Goal: Share content: Share content

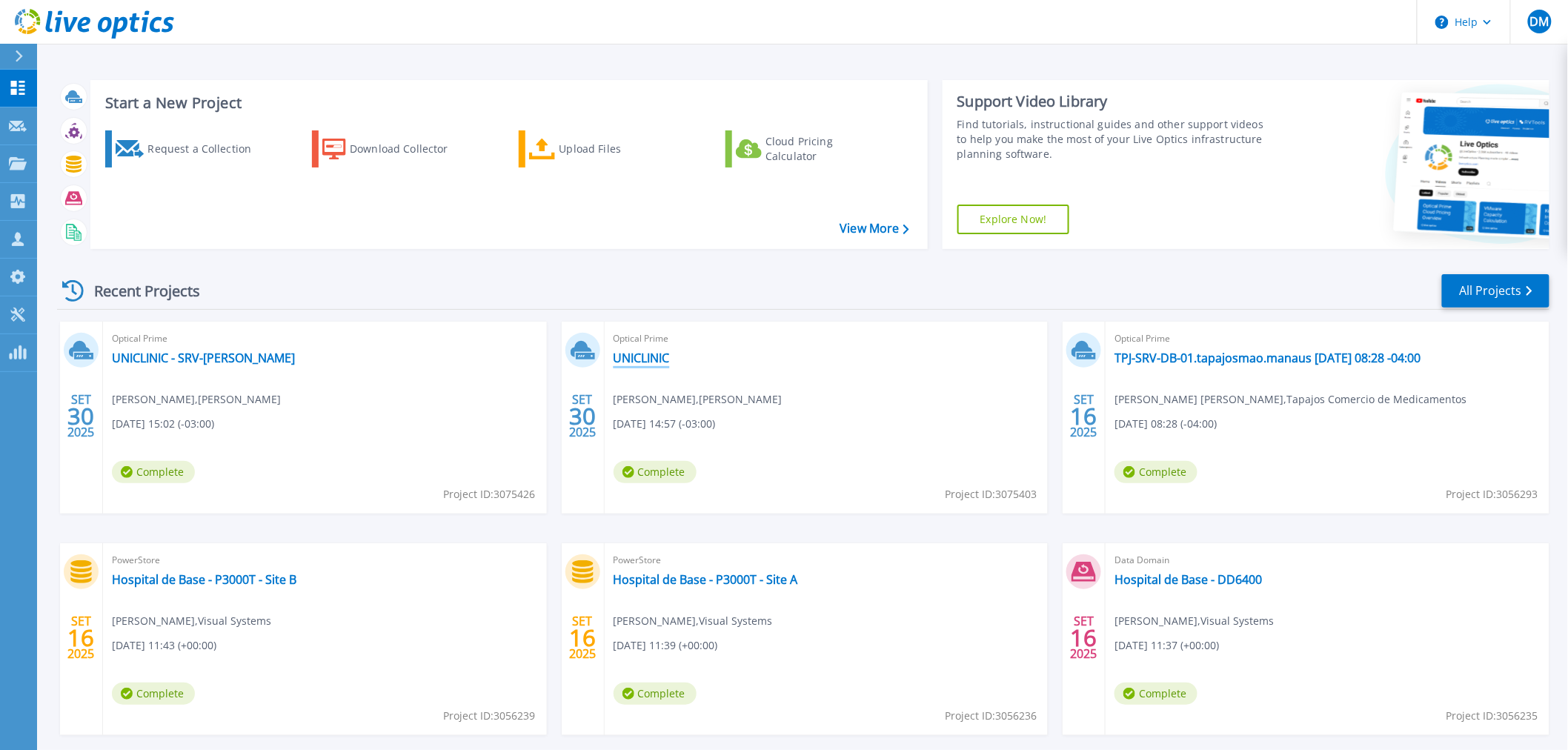
click at [653, 361] on link "UNICLINIC" at bounding box center [641, 358] width 57 height 15
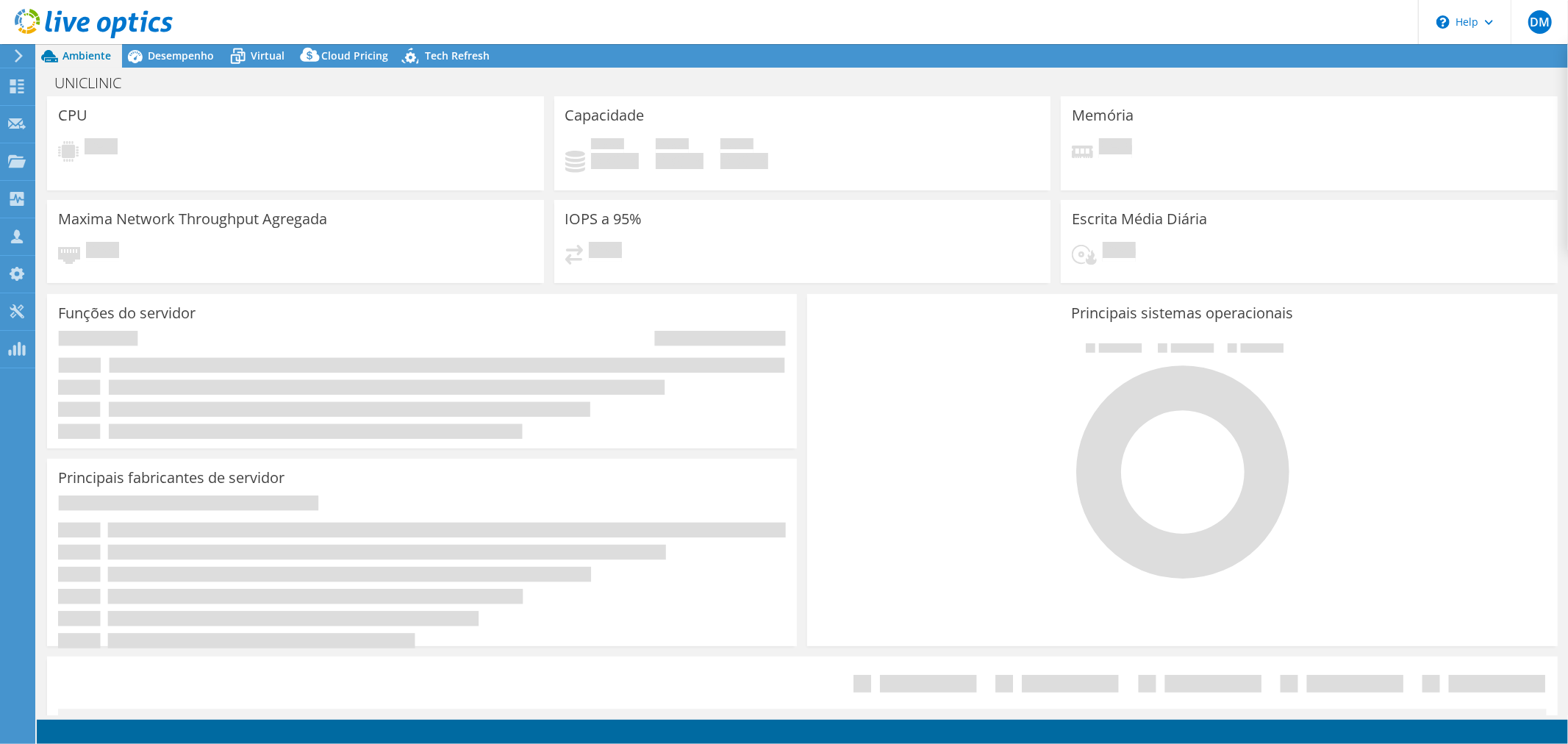
select select "USD"
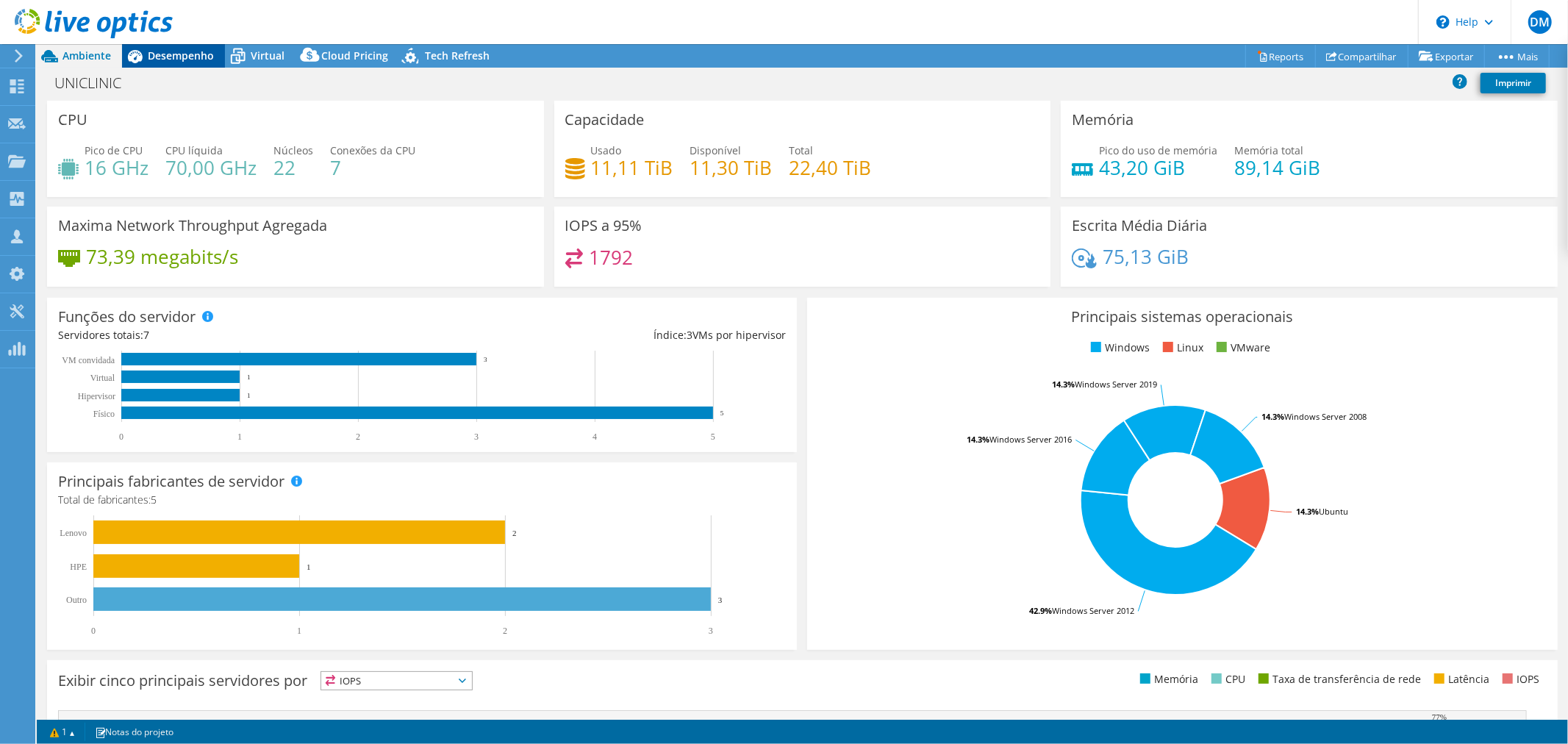
click at [195, 50] on span "Desempenho" at bounding box center [180, 55] width 66 height 14
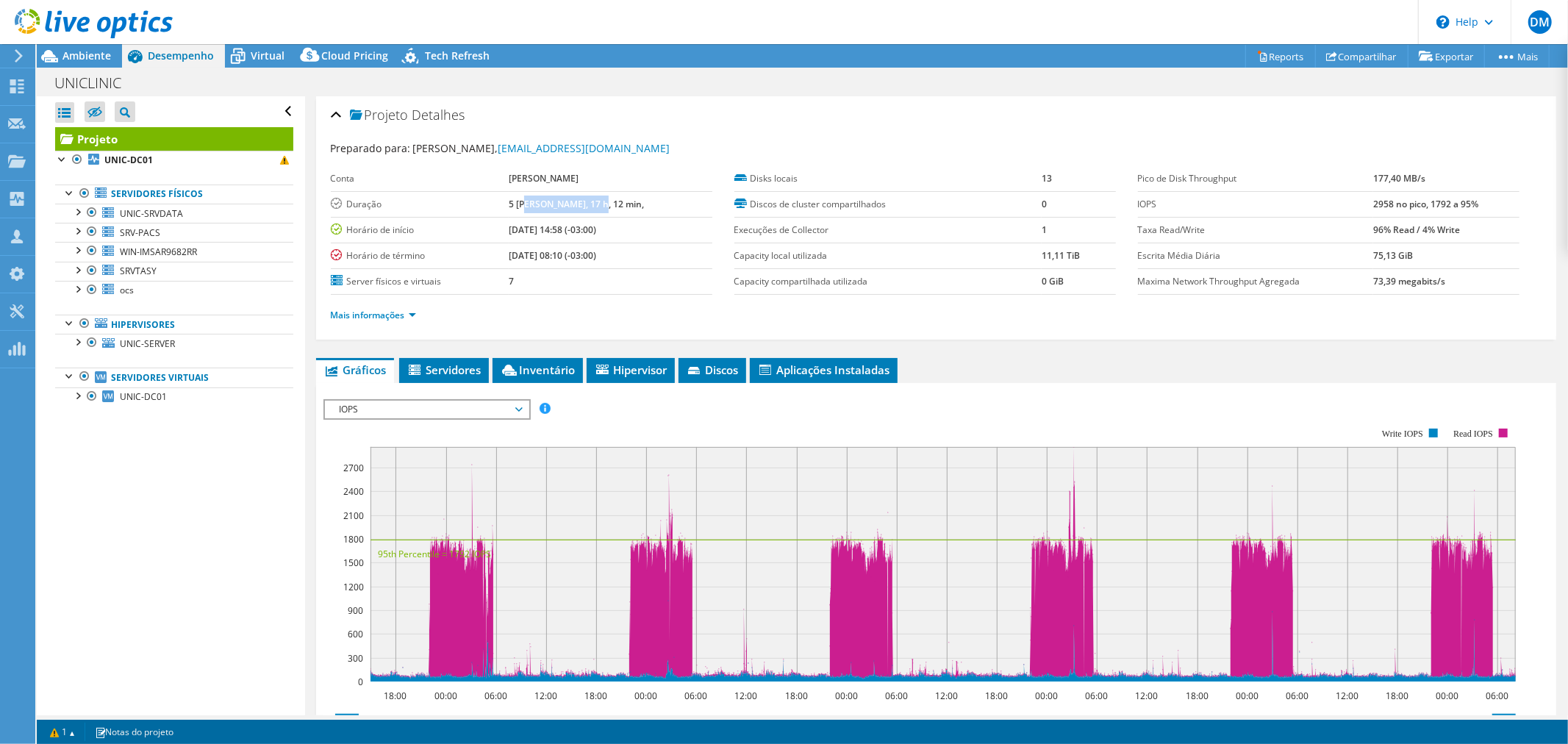
drag, startPoint x: 542, startPoint y: 198, endPoint x: 627, endPoint y: 214, distance: 86.5
click at [627, 214] on td "5 dias, 17 h, 12 min," at bounding box center [610, 204] width 204 height 26
click at [967, 362] on ul "Gráficos Servidores Inventário Hipervisor Discos Discos de cluster Aplicações I…" at bounding box center [936, 370] width 1241 height 25
click at [89, 23] on use at bounding box center [94, 24] width 158 height 30
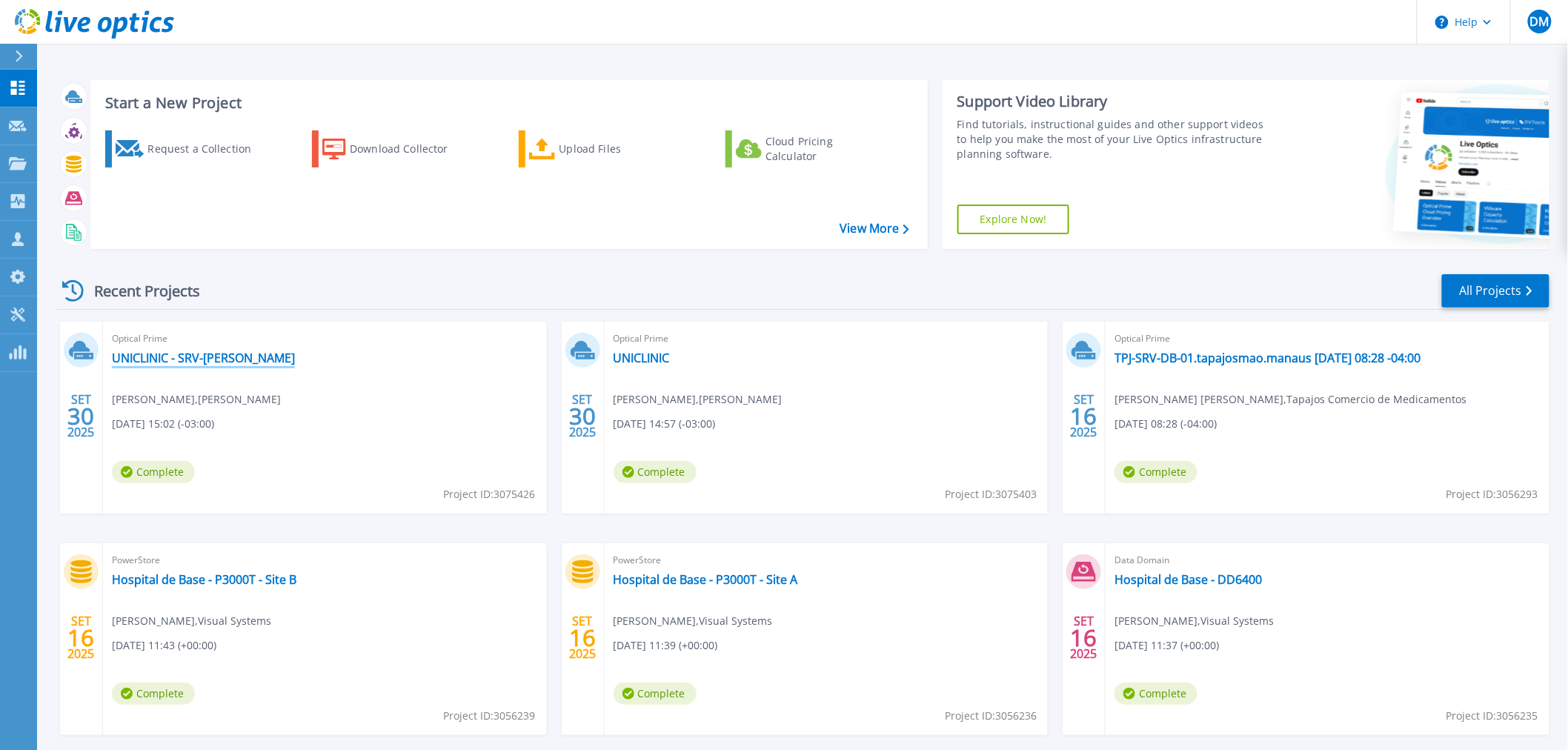
click at [230, 357] on link "UNICLINIC - SRV-FORTES" at bounding box center [204, 358] width 183 height 15
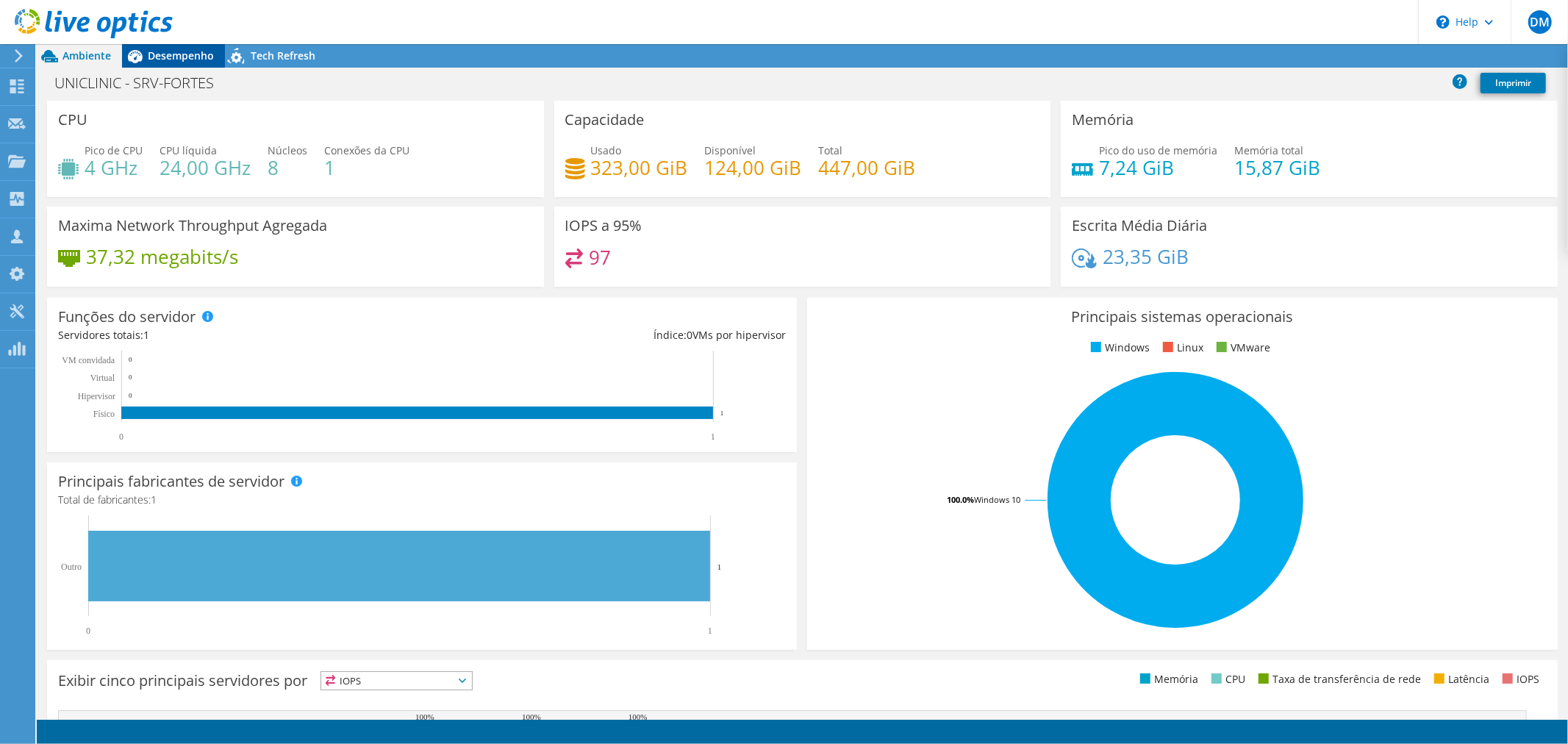
click at [187, 59] on span "Desempenho" at bounding box center [180, 55] width 66 height 14
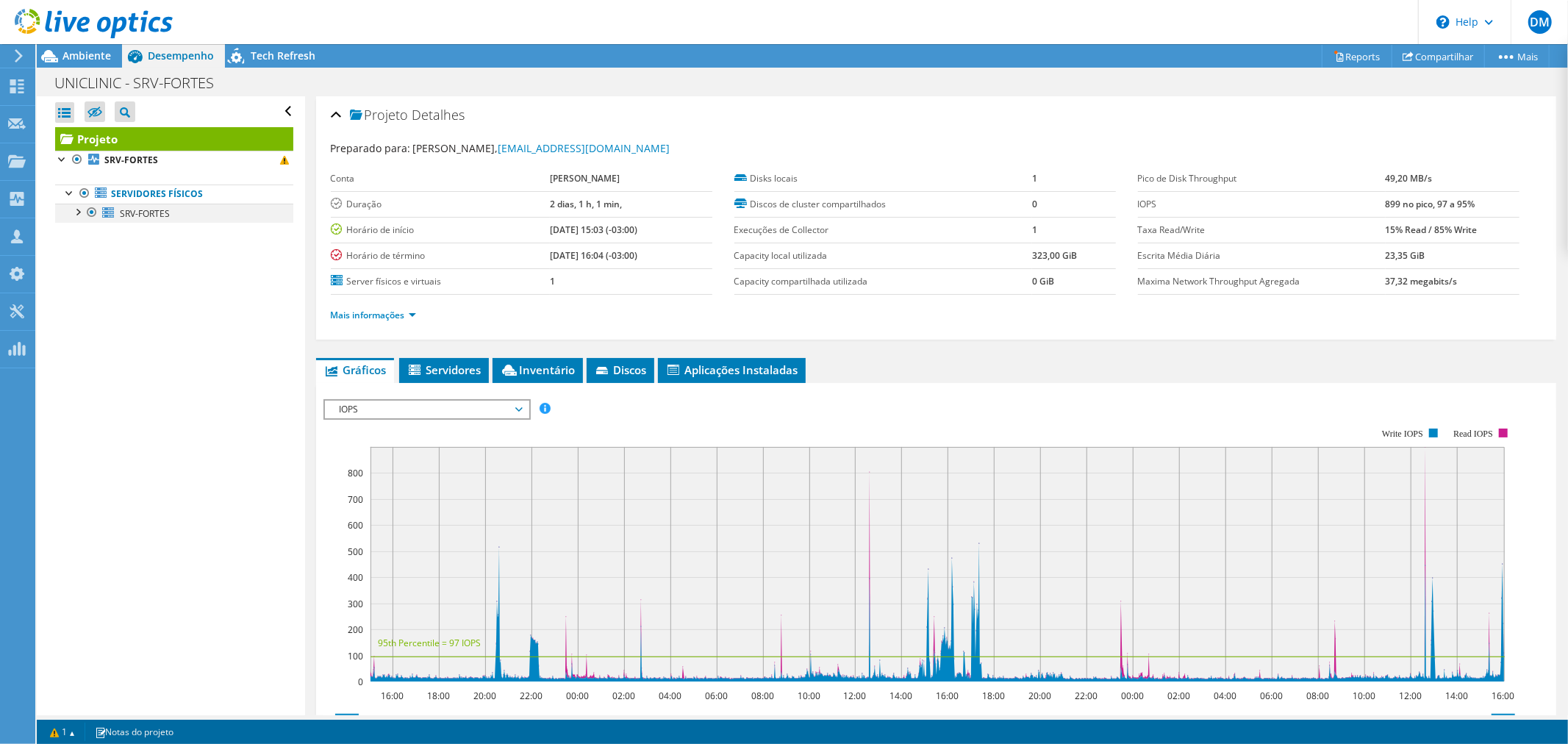
click at [77, 212] on div at bounding box center [77, 211] width 15 height 15
click at [1423, 60] on link "Compartilhar" at bounding box center [1438, 56] width 94 height 23
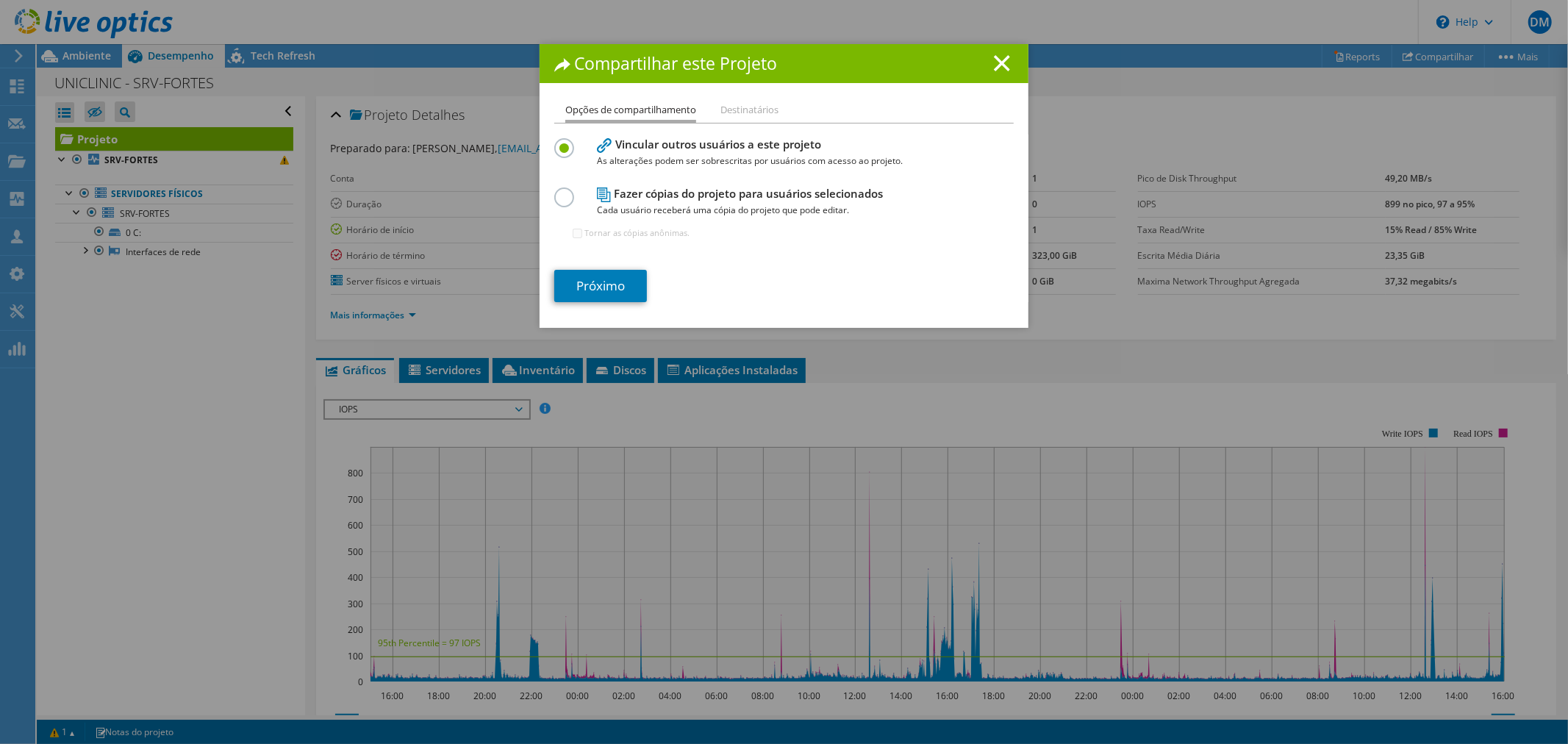
click at [743, 202] on span "Cada usuário receberá uma cópia do projeto que pode editar." at bounding box center [781, 210] width 368 height 16
click at [559, 191] on label at bounding box center [568, 189] width 26 height 4
click at [0, 0] on input "radio" at bounding box center [0, 0] width 0 height 0
click at [615, 275] on link "Próximo" at bounding box center [601, 286] width 93 height 33
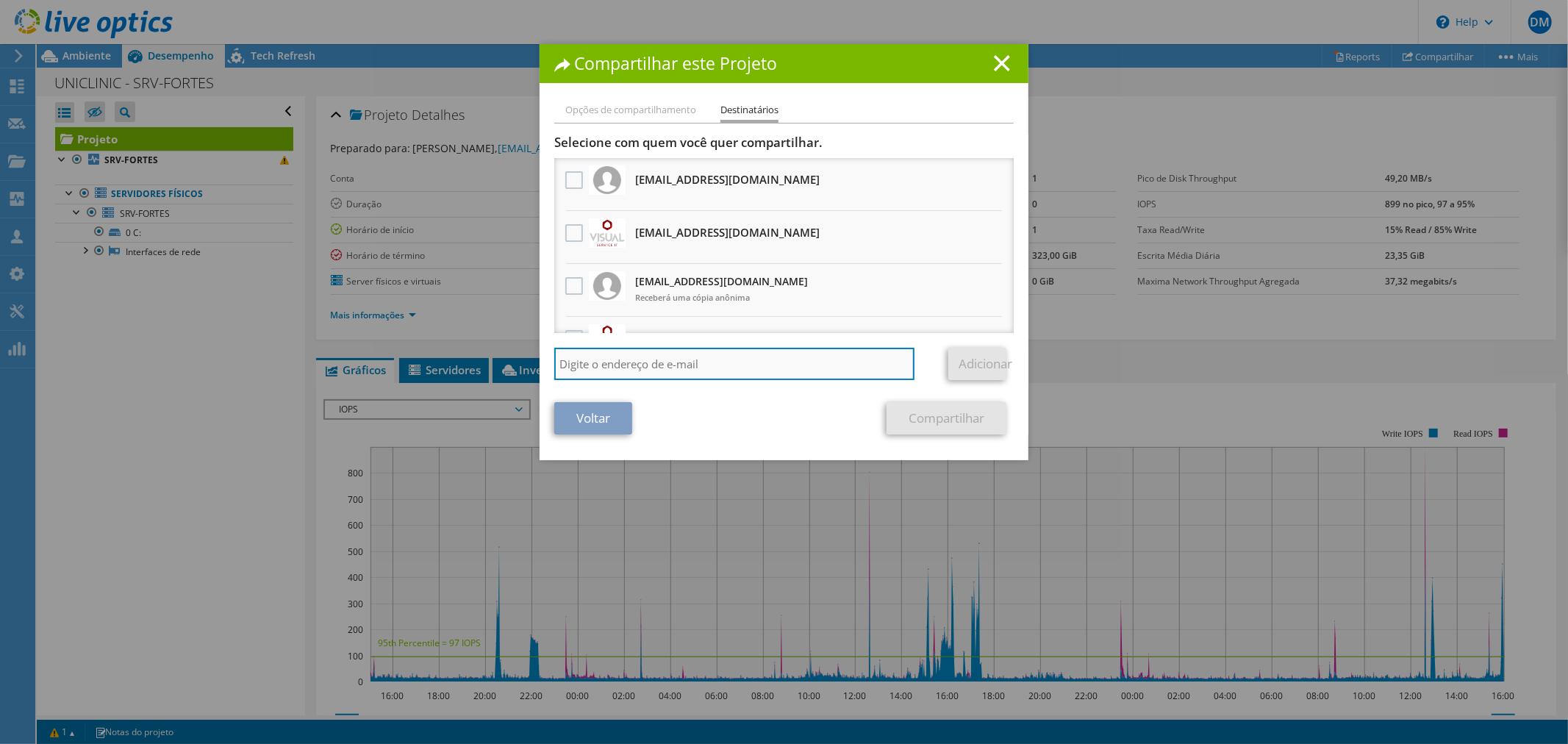
click at [664, 358] on input "search" at bounding box center [735, 364] width 361 height 33
type input "[PERSON_NAME][EMAIL_ADDRESS][DOMAIN_NAME]"
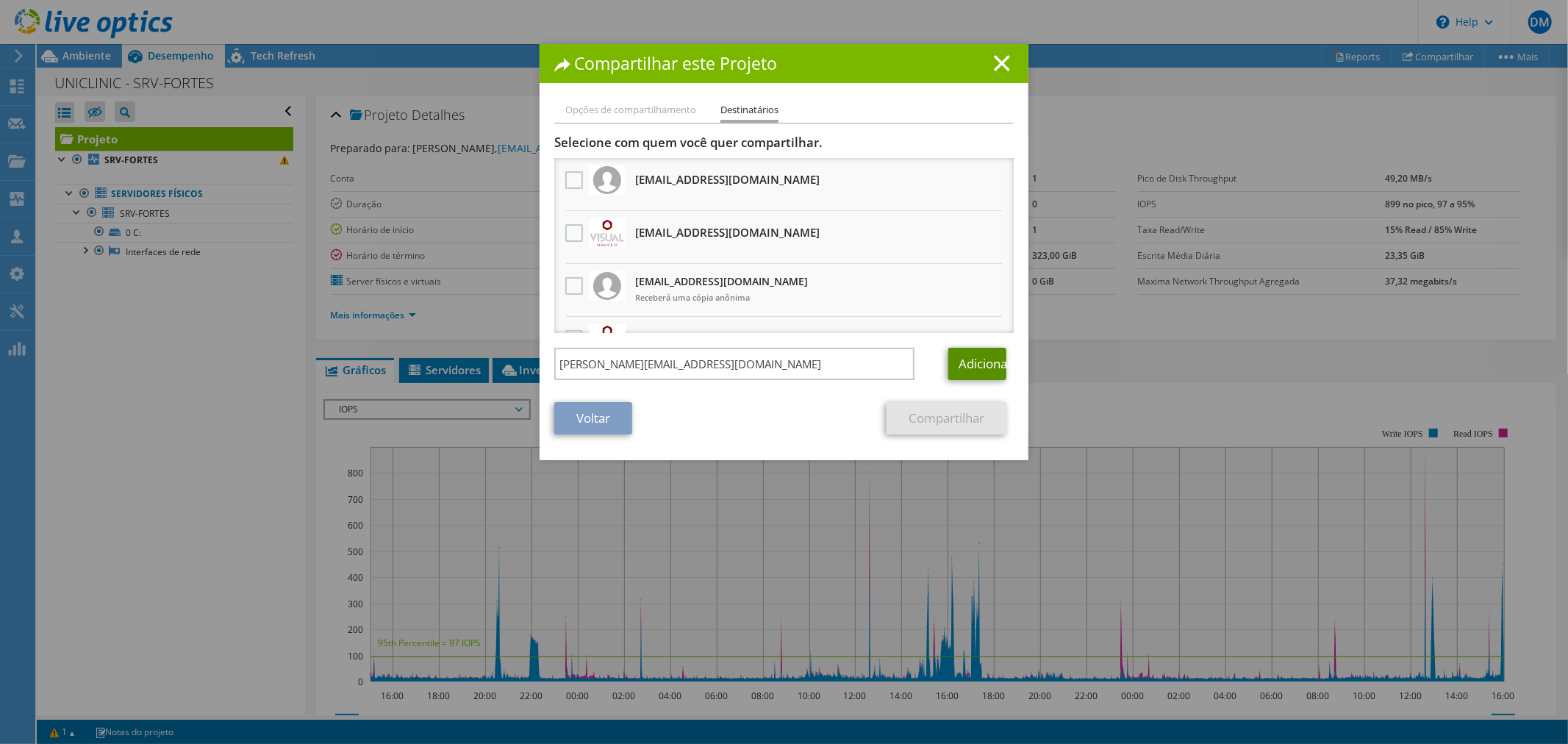
click at [948, 357] on link "Adicionar" at bounding box center [977, 364] width 58 height 33
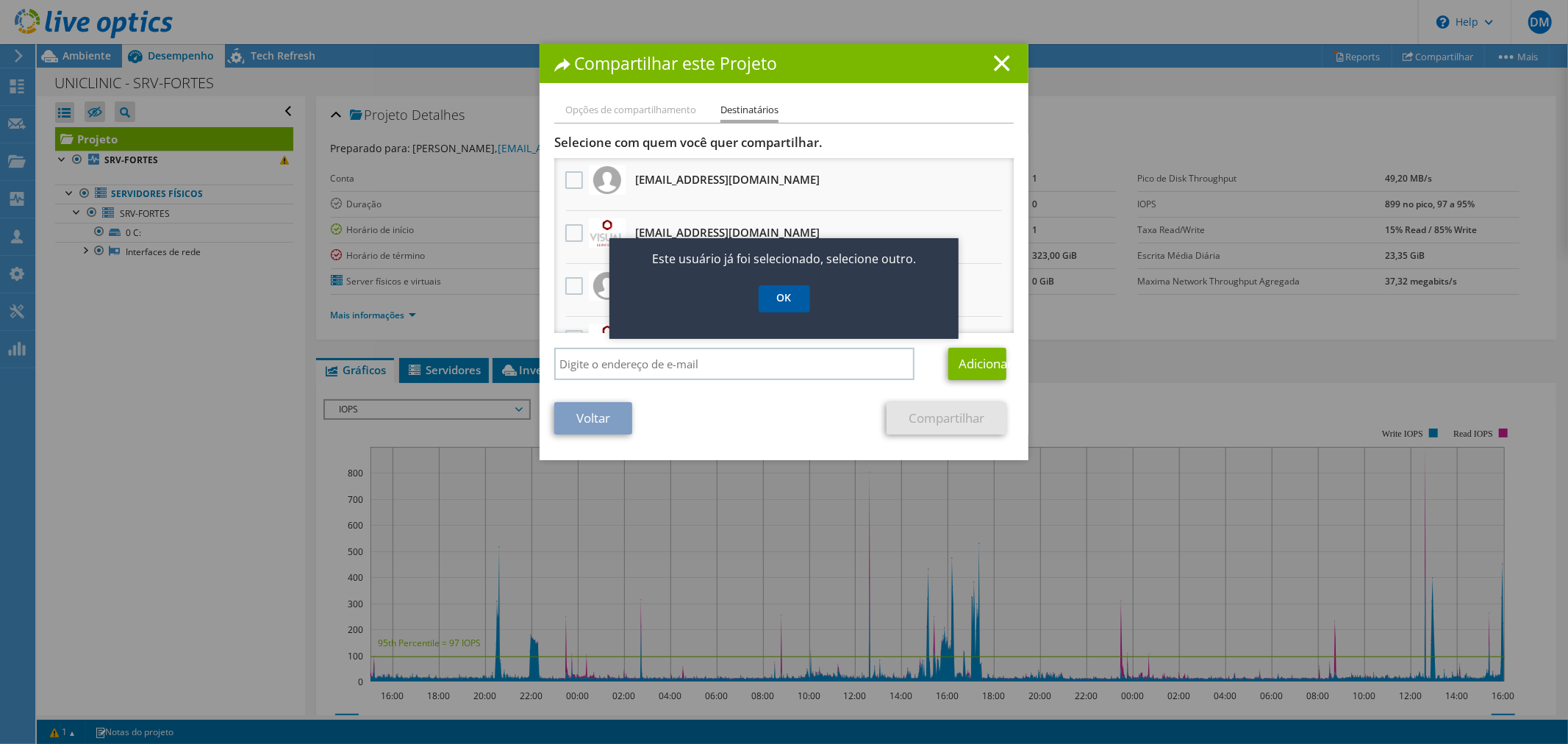
click at [791, 298] on link "OK" at bounding box center [784, 299] width 51 height 28
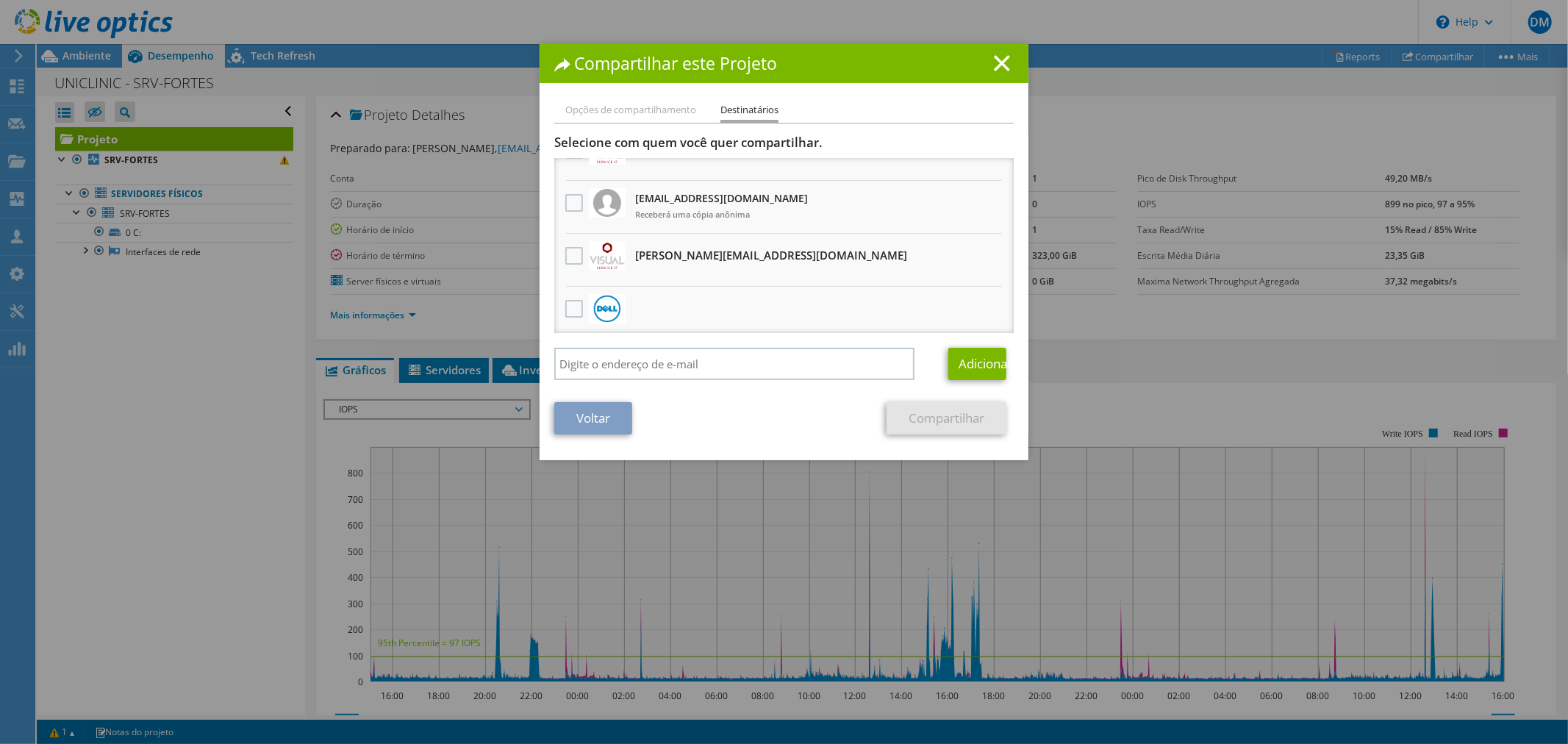
scroll to position [108, 0]
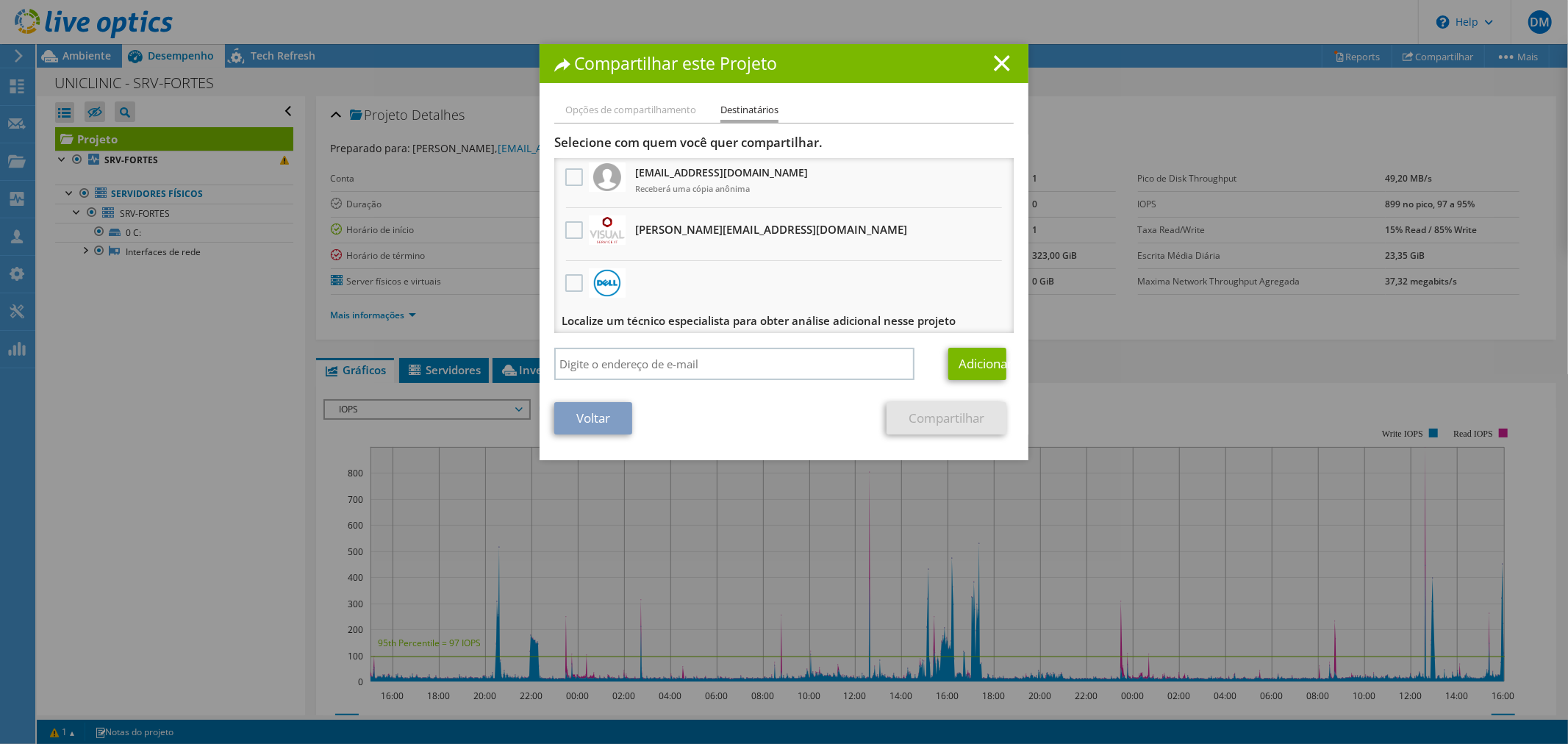
click at [802, 237] on h3 "guilherme.correa@visualsystems.com.br Receberá uma cópia anônima" at bounding box center [772, 230] width 272 height 24
click at [562, 231] on div at bounding box center [574, 231] width 25 height 31
click at [574, 224] on label at bounding box center [577, 231] width 22 height 18
click at [0, 0] on input "checkbox" at bounding box center [0, 0] width 0 height 0
click at [936, 416] on link "Compartilhar" at bounding box center [947, 418] width 120 height 33
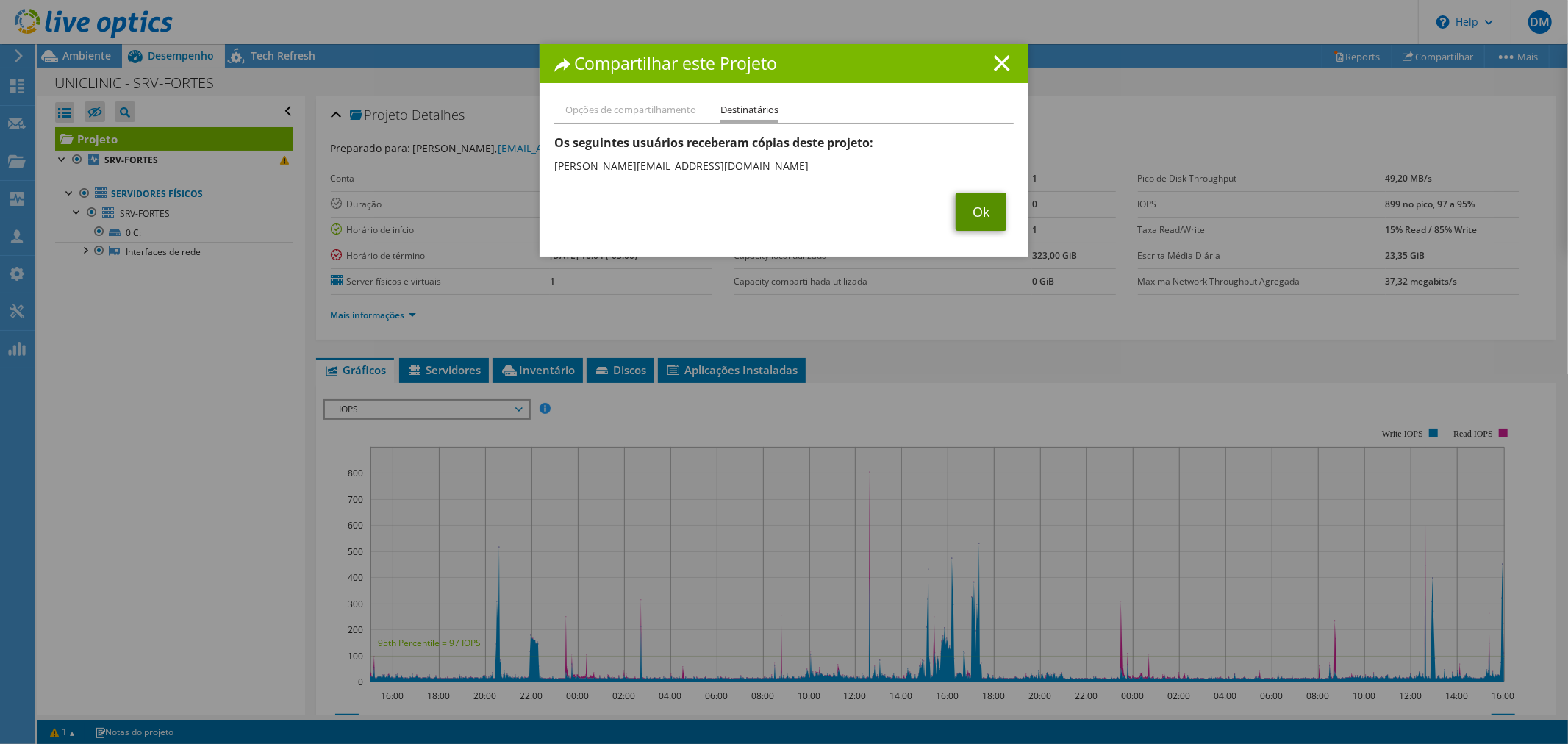
click at [984, 200] on link "Ok" at bounding box center [981, 211] width 50 height 38
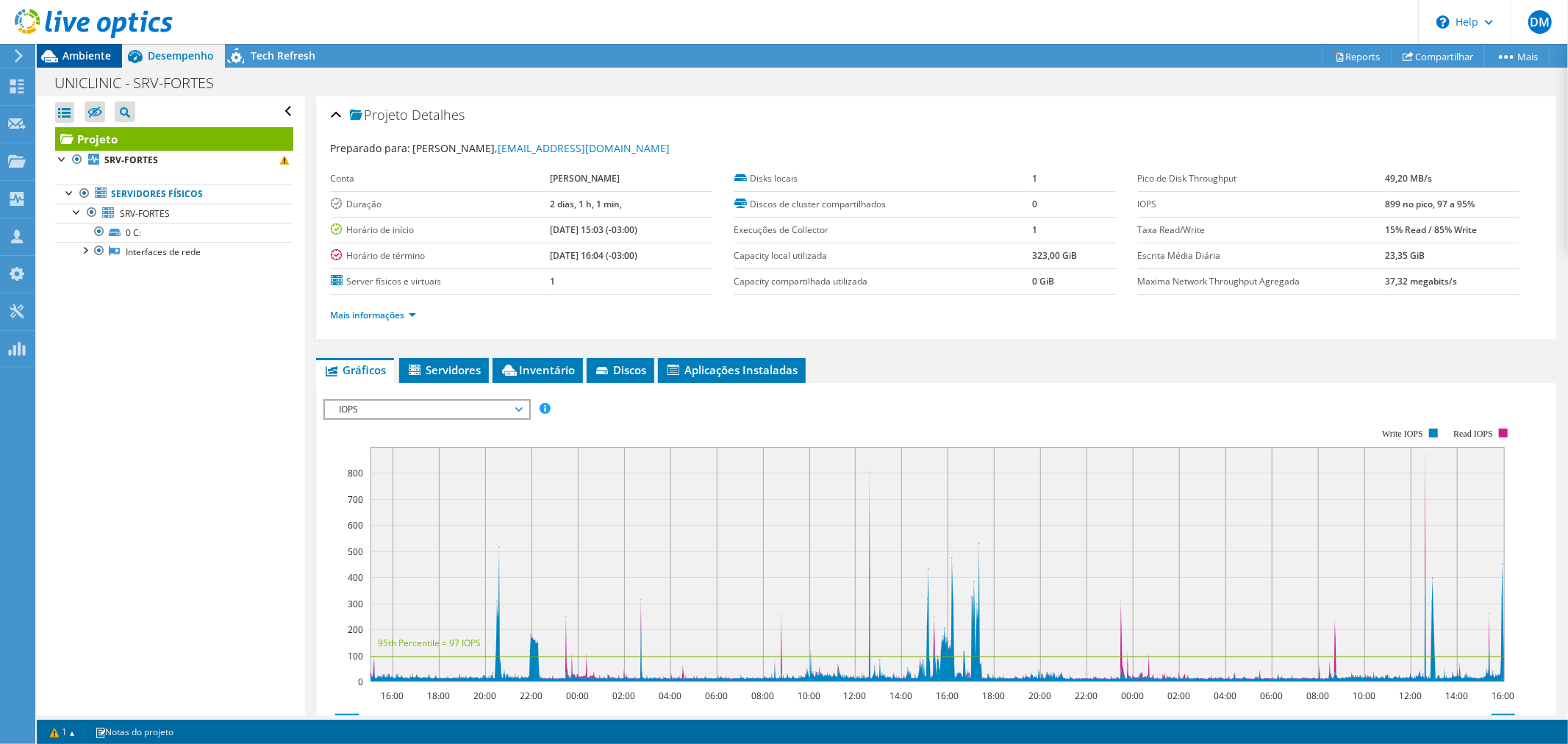
click at [100, 62] on span "Ambiente" at bounding box center [86, 55] width 48 height 14
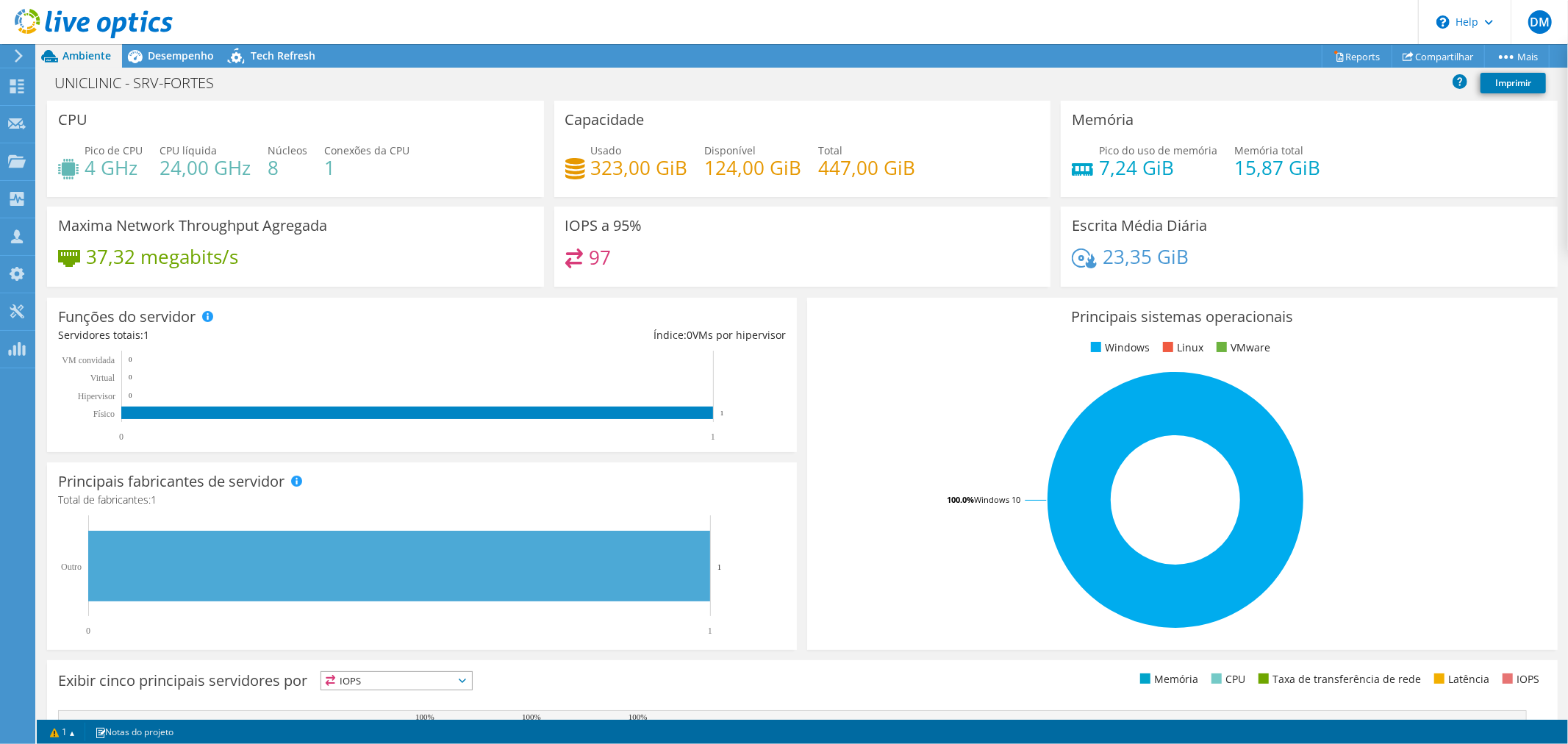
click at [100, 23] on use at bounding box center [94, 24] width 158 height 30
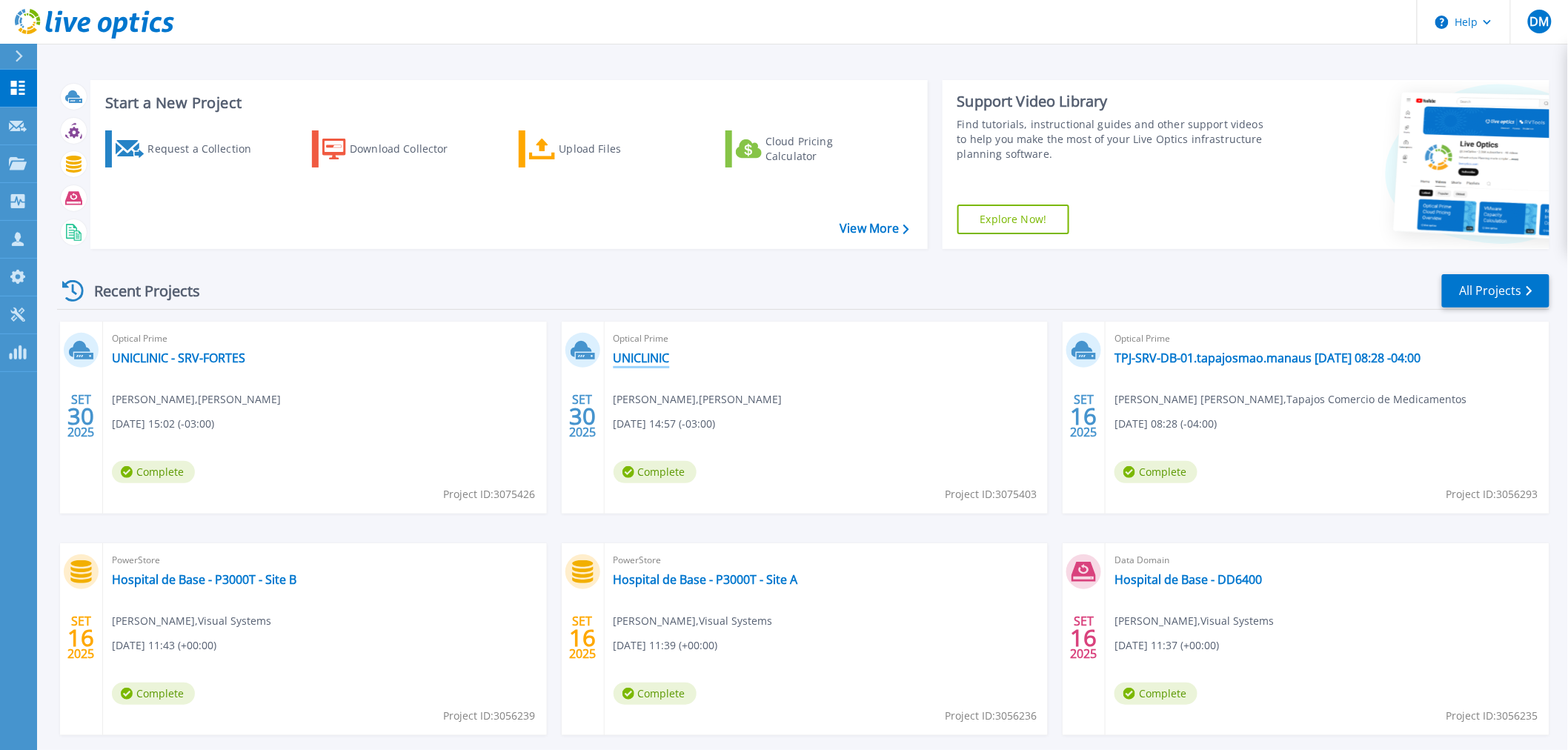
click at [652, 358] on link "UNICLINIC" at bounding box center [641, 358] width 57 height 15
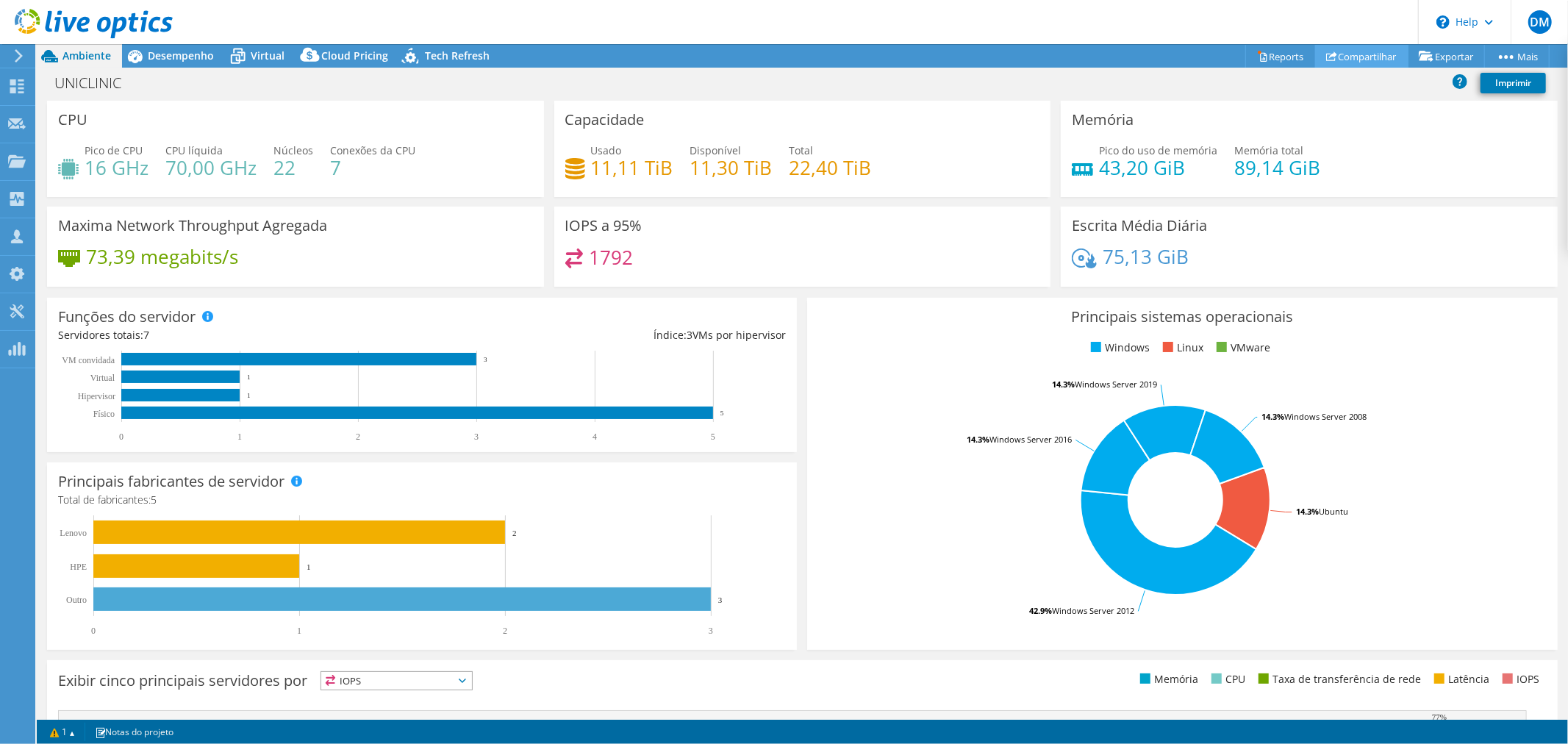
click at [1361, 51] on link "Compartilhar" at bounding box center [1362, 56] width 94 height 23
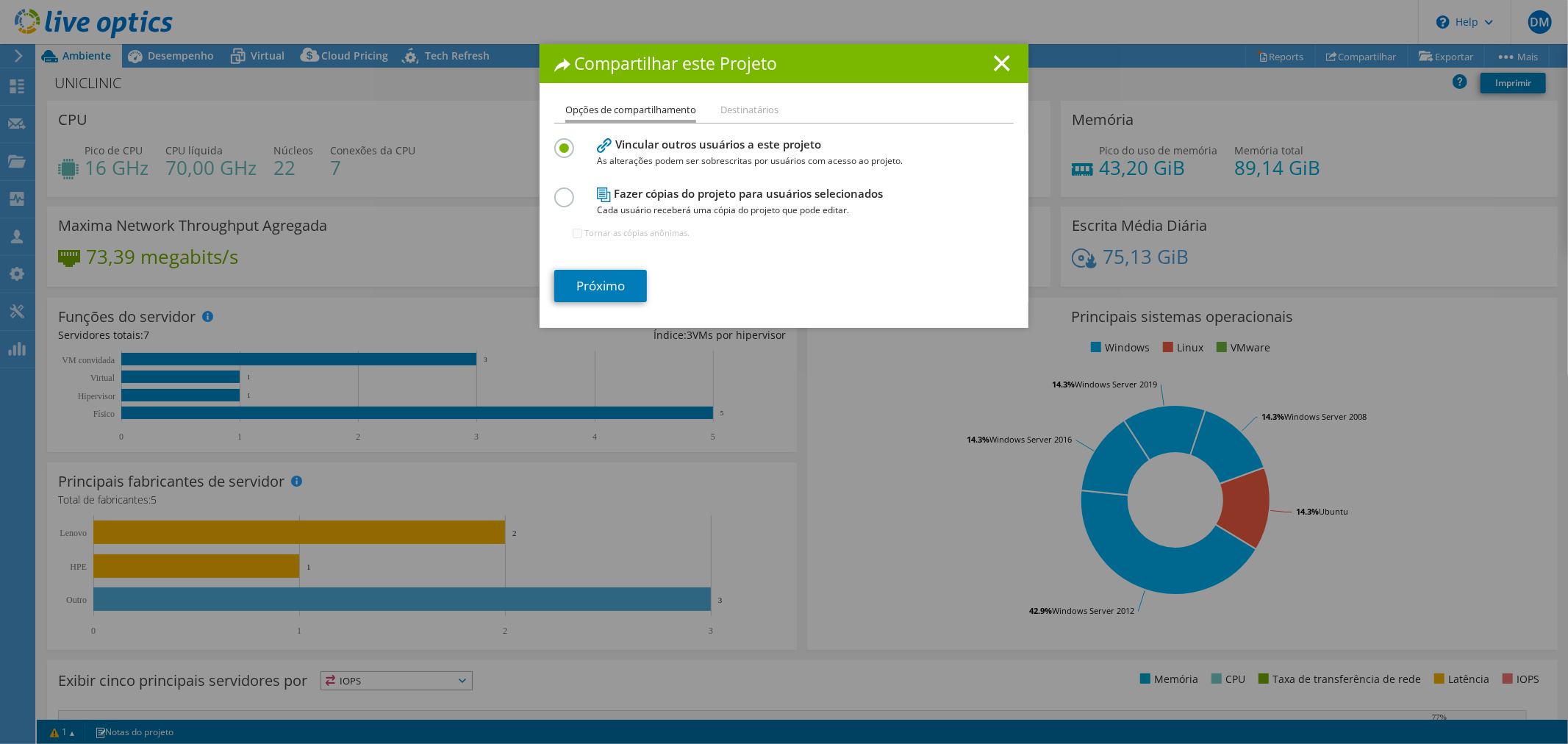
click at [562, 204] on div "Fazer cópias do projeto para usuários selecionados Cada usuário receberá uma có…" at bounding box center [784, 220] width 459 height 71
click at [560, 191] on label at bounding box center [568, 189] width 26 height 4
click at [0, 0] on input "radio" at bounding box center [0, 0] width 0 height 0
click at [613, 281] on link "Próximo" at bounding box center [601, 286] width 93 height 33
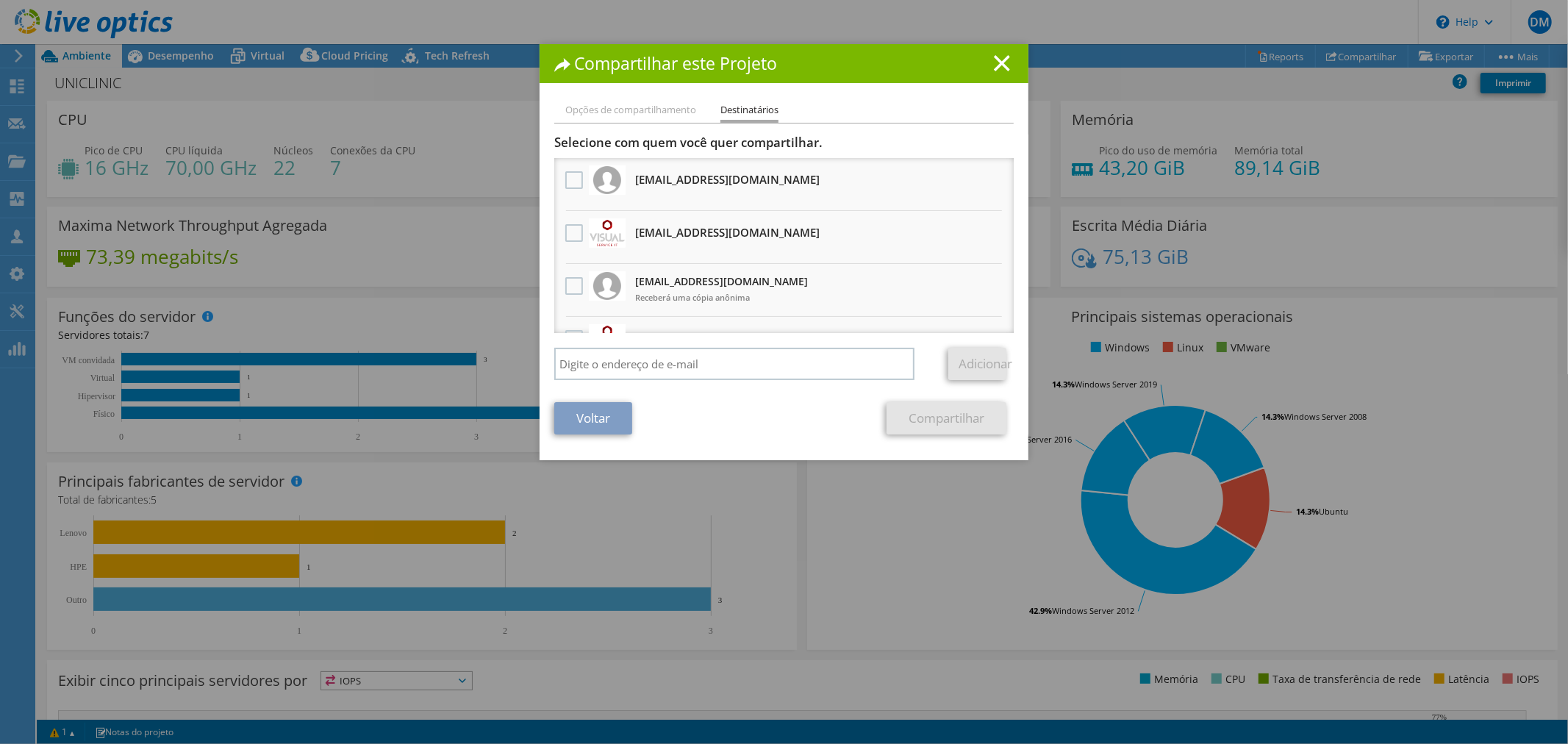
scroll to position [108, 0]
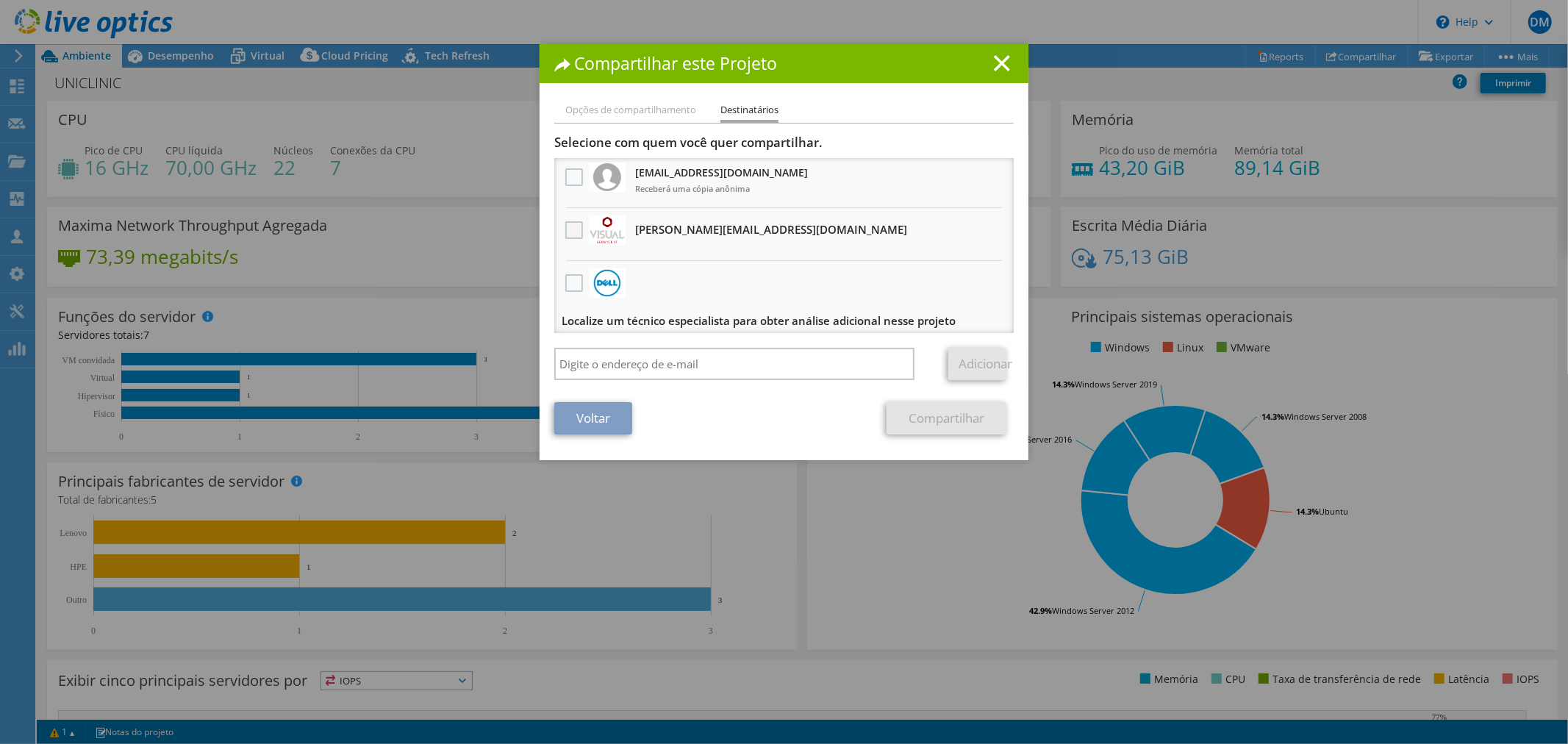
click at [567, 233] on label at bounding box center [577, 231] width 22 height 18
click at [0, 0] on input "checkbox" at bounding box center [0, 0] width 0 height 0
click at [946, 419] on link "Compartilhar" at bounding box center [947, 418] width 120 height 33
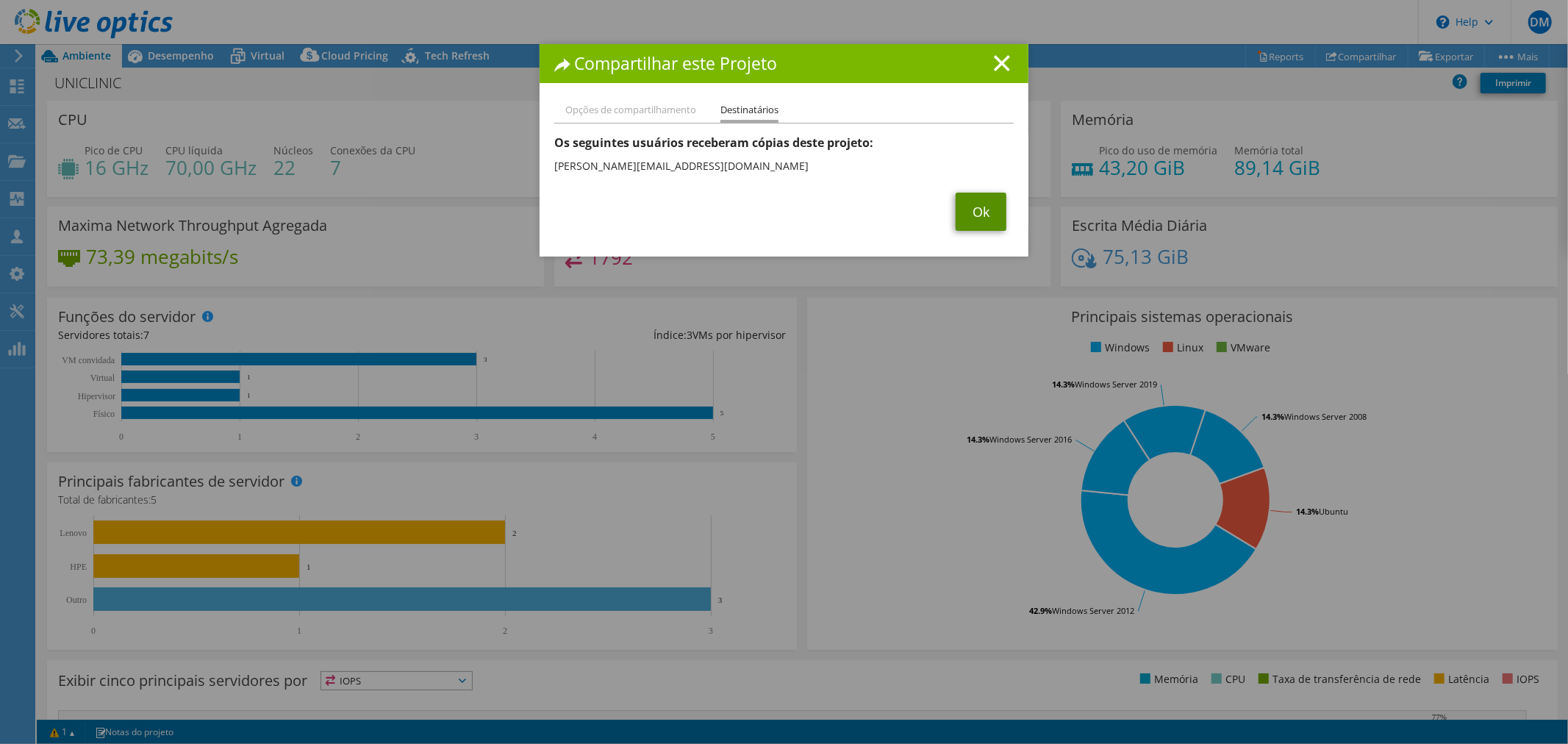
click at [978, 215] on link "Ok" at bounding box center [981, 211] width 50 height 38
